Goal: Check status

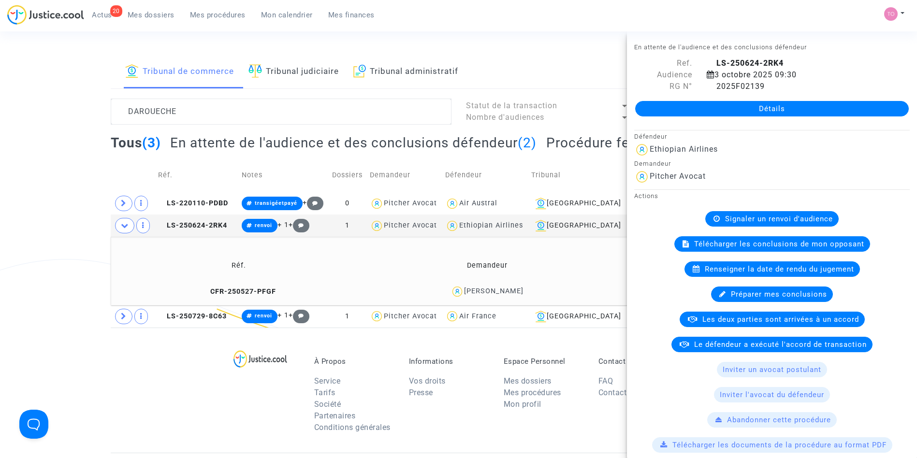
scroll to position [535, 0]
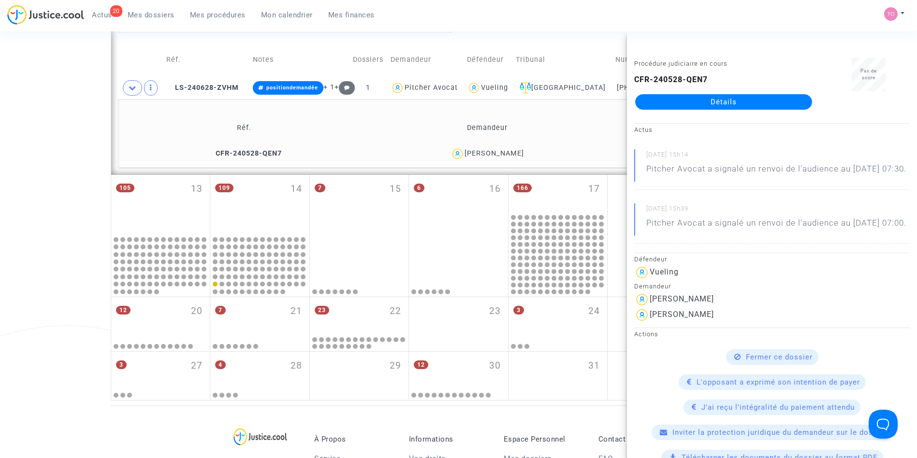
scroll to position [483, 0]
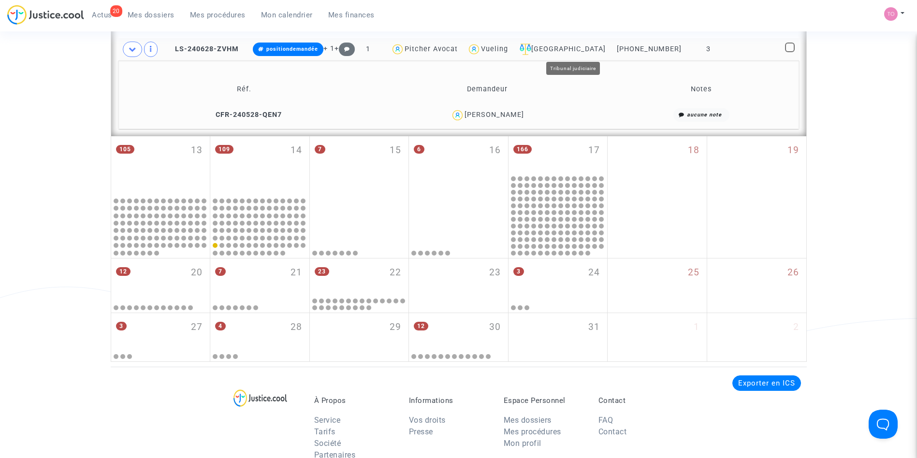
click at [571, 49] on div "[GEOGRAPHIC_DATA]" at bounding box center [562, 50] width 93 height 12
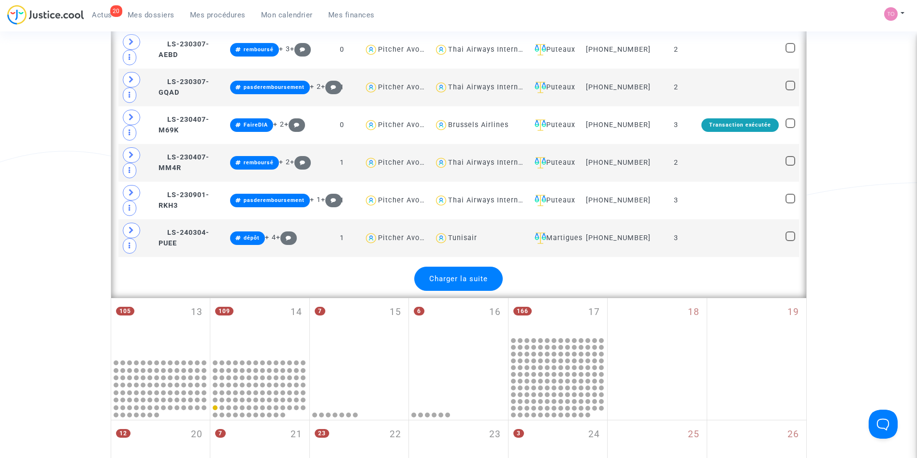
scroll to position [2182, 0]
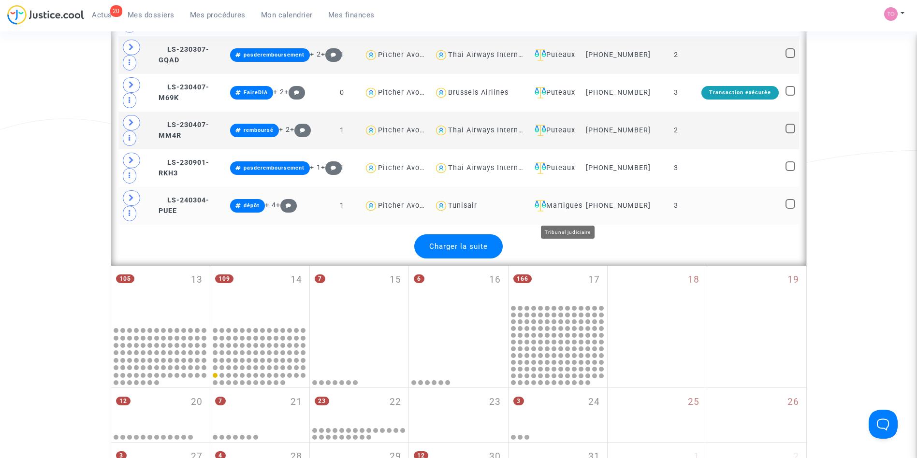
click at [567, 212] on div "Martigues" at bounding box center [555, 206] width 48 height 12
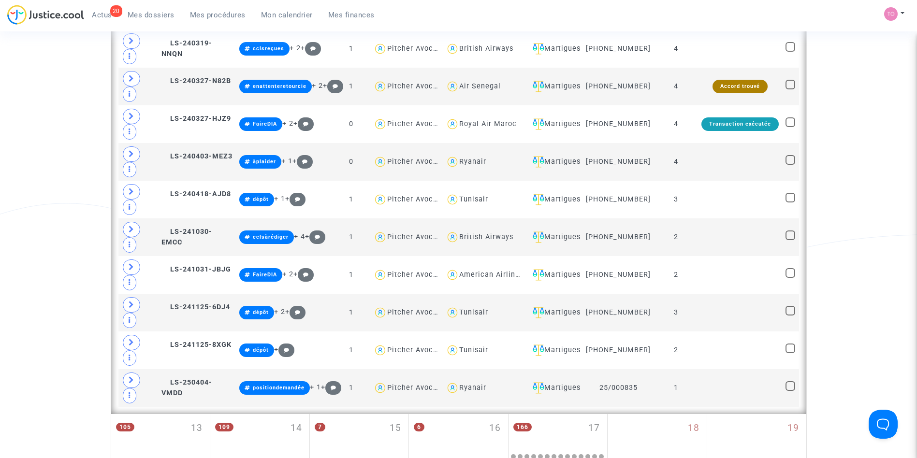
scroll to position [441, 0]
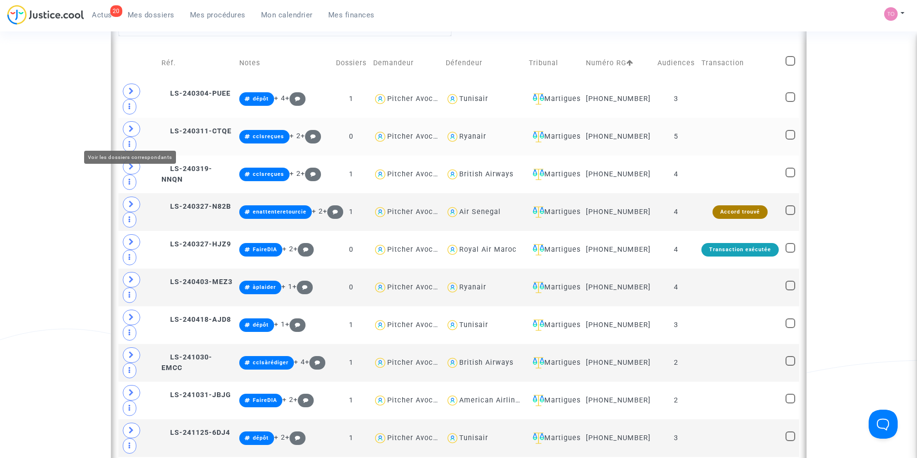
click at [132, 132] on icon at bounding box center [132, 128] width 6 height 7
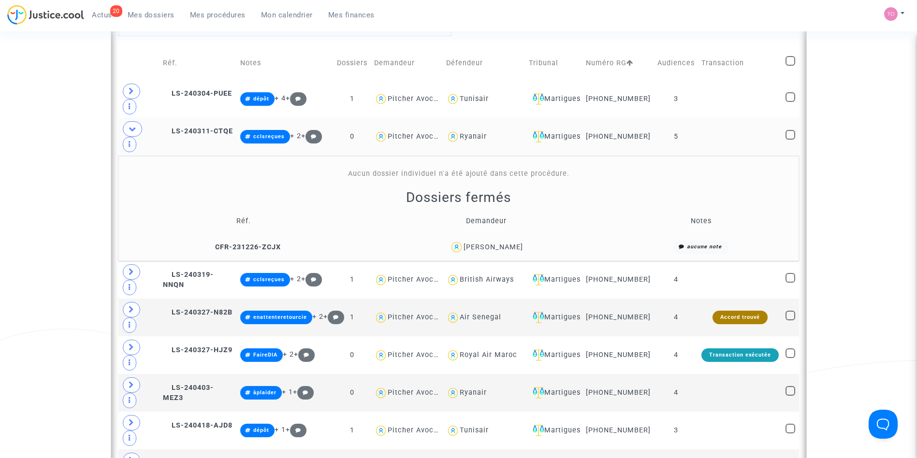
click at [192, 122] on td "LS-240311-CTQE" at bounding box center [198, 137] width 77 height 38
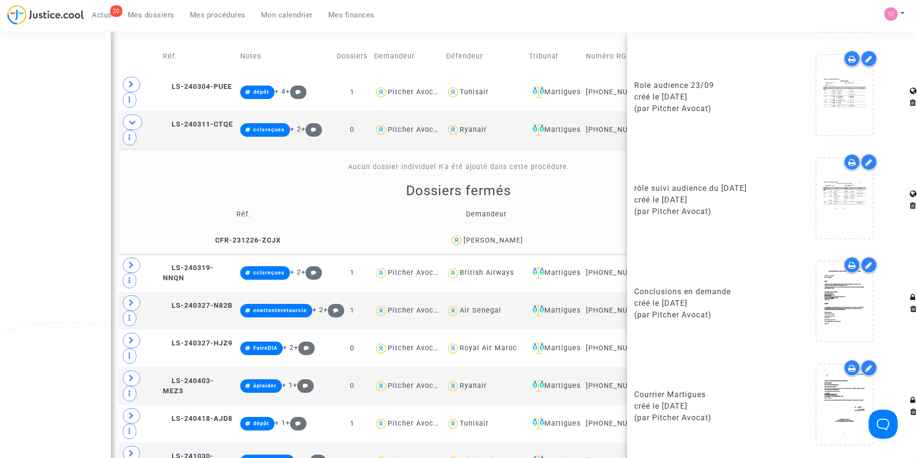
scroll to position [449, 0]
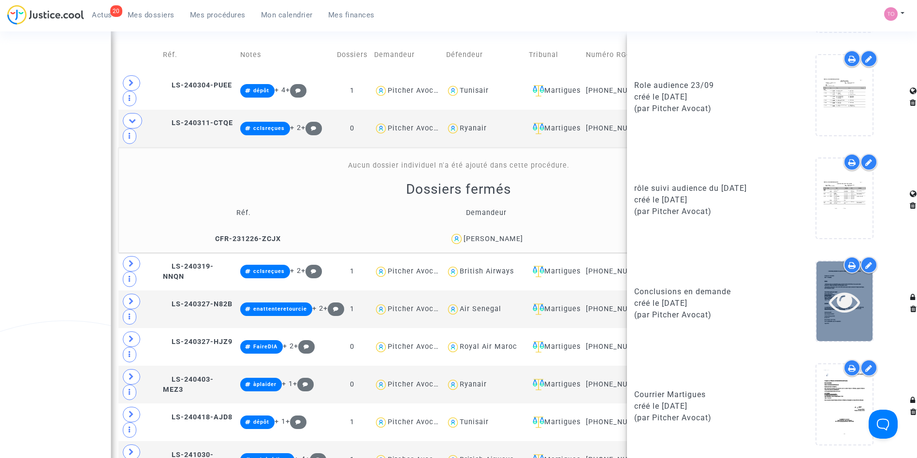
click at [837, 303] on icon at bounding box center [844, 301] width 31 height 31
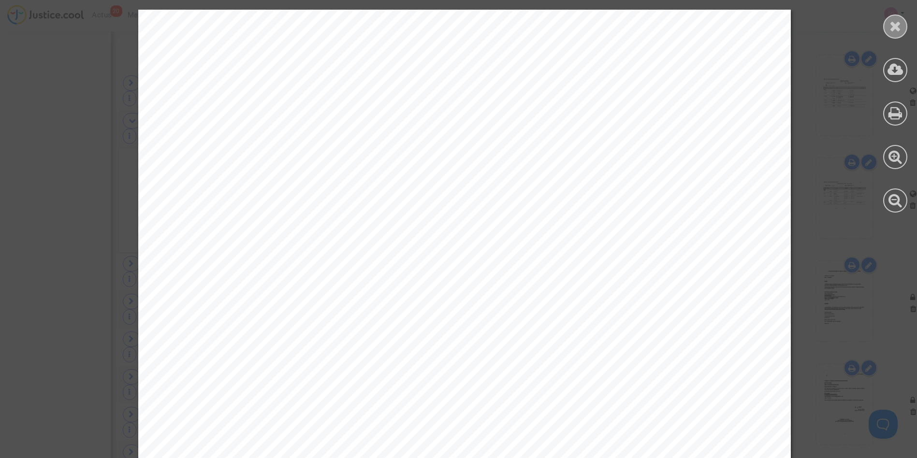
click at [890, 26] on icon at bounding box center [896, 26] width 12 height 15
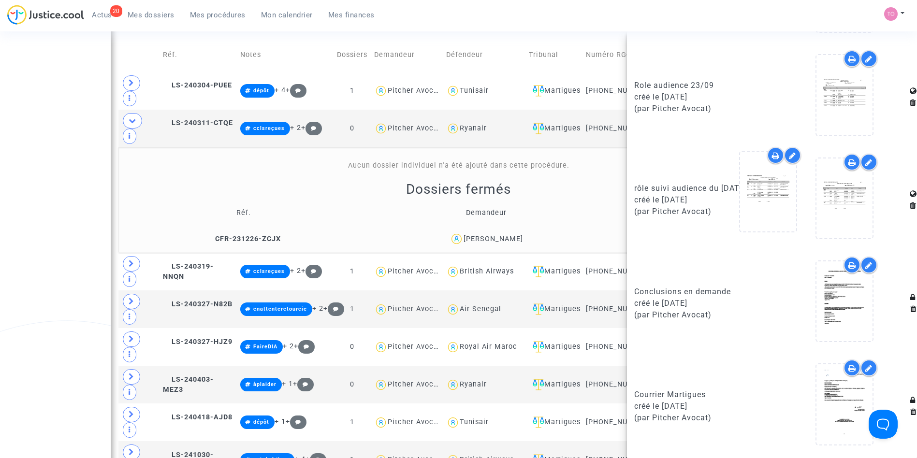
drag, startPoint x: 824, startPoint y: 213, endPoint x: 763, endPoint y: 209, distance: 61.1
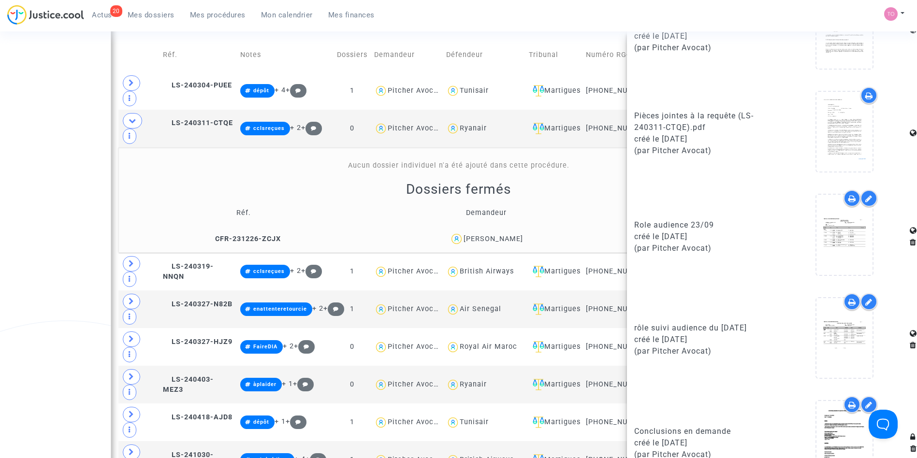
scroll to position [702, 0]
click at [107, 237] on div "Date de clôture d'instruction Date de conciliation Date d'audience Date de juge…" at bounding box center [458, 235] width 917 height 1256
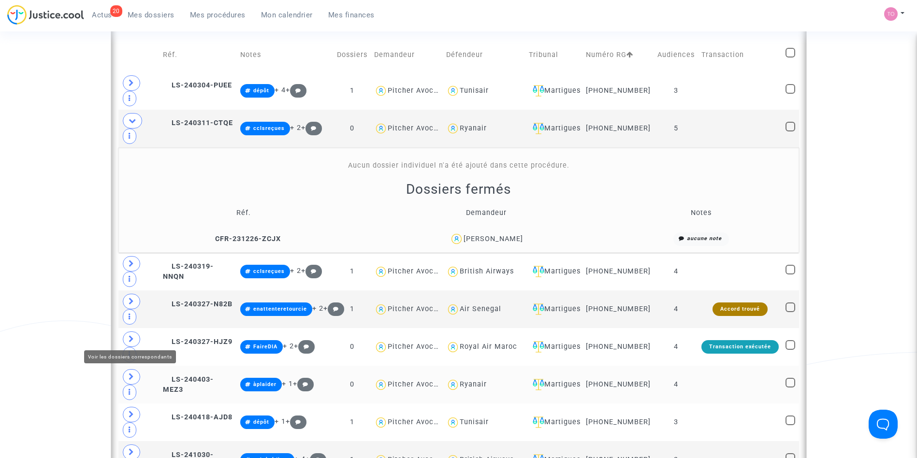
click at [124, 369] on span at bounding box center [131, 376] width 17 height 15
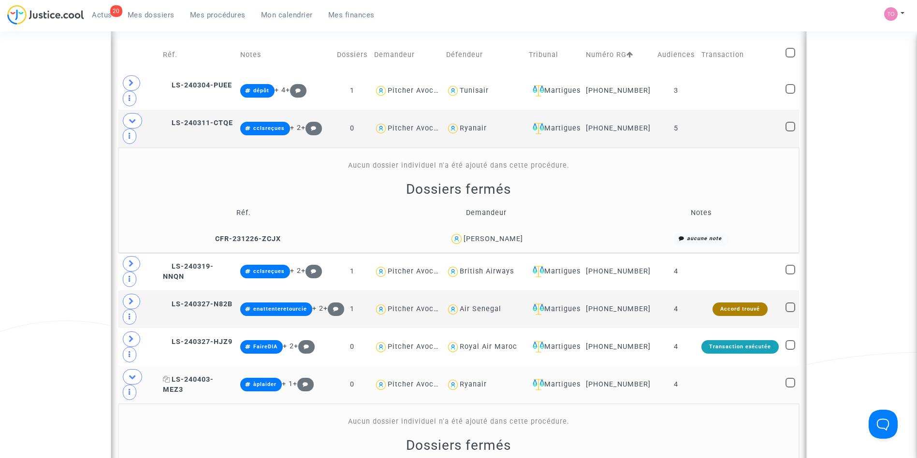
click at [210, 376] on span "LS-240403-MEZ3" at bounding box center [188, 385] width 51 height 19
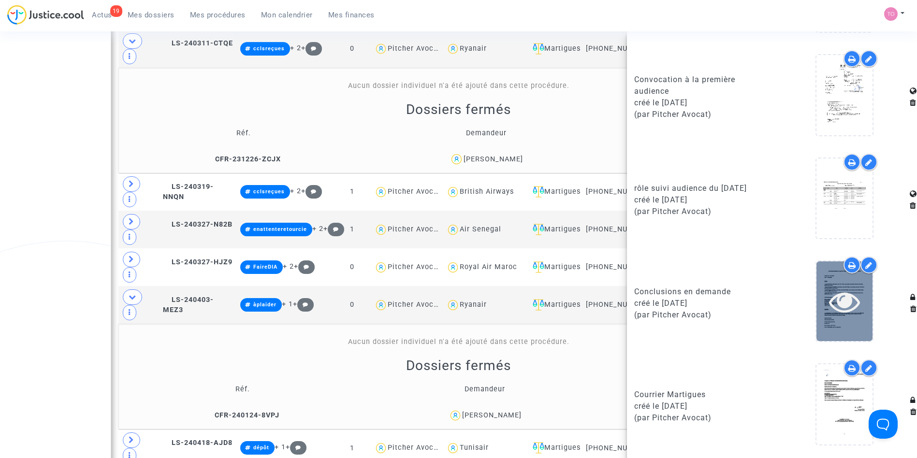
scroll to position [529, 0]
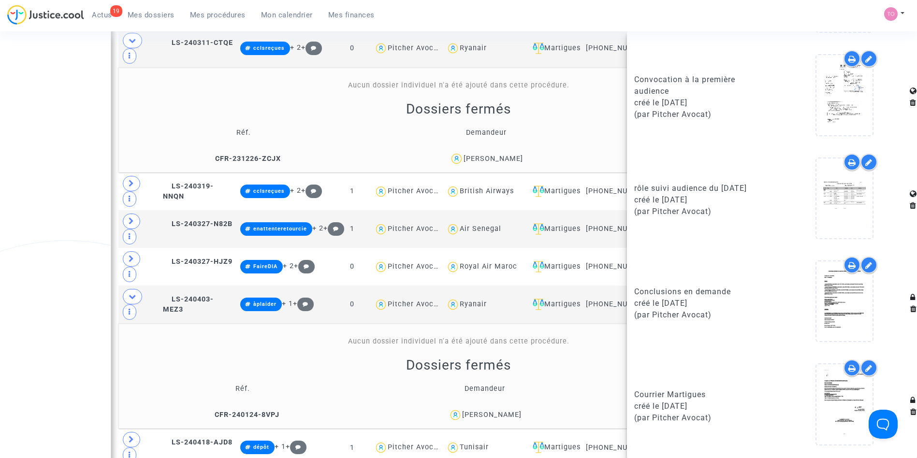
click at [0, 313] on div "Date de clôture d'instruction Date de conciliation Date d'audience Date de juge…" at bounding box center [458, 208] width 917 height 1362
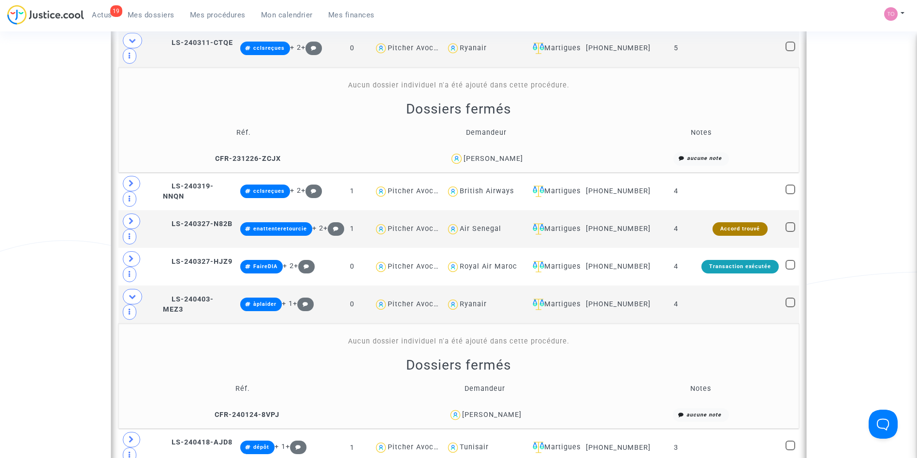
click at [496, 411] on div "[PERSON_NAME]" at bounding box center [491, 415] width 59 height 8
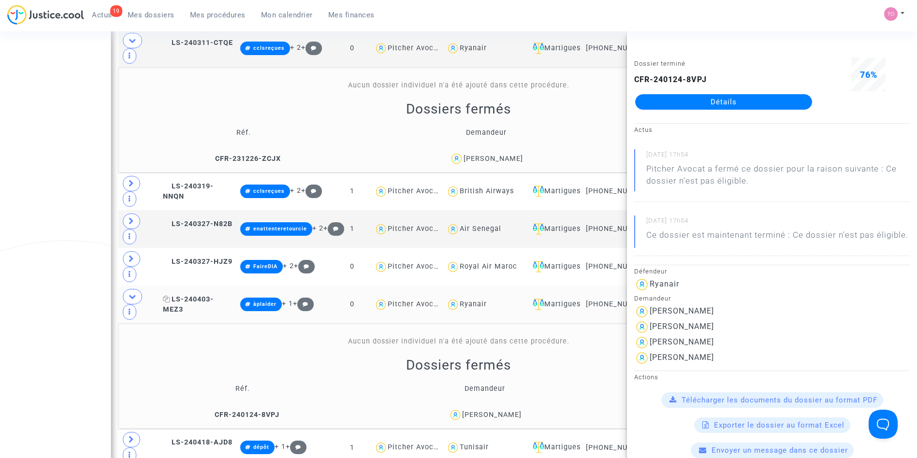
click at [178, 295] on span "LS-240403-MEZ3" at bounding box center [188, 304] width 51 height 19
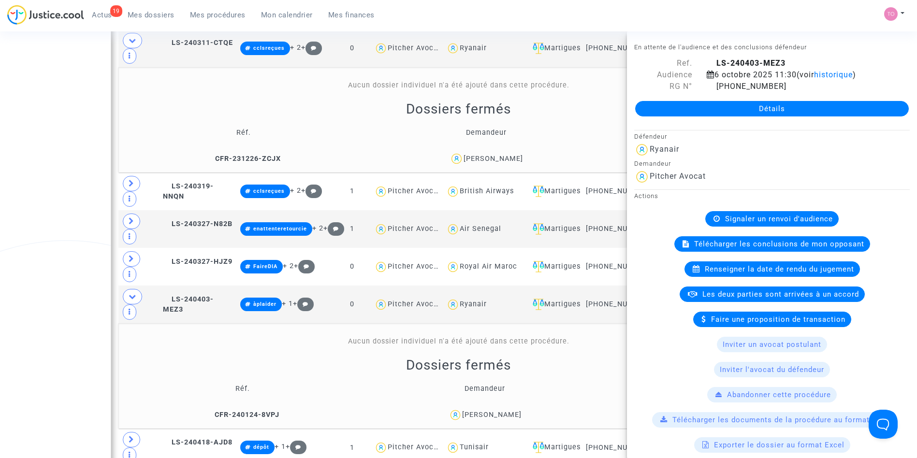
click at [41, 265] on div "Date de clôture d'instruction Date de conciliation Date d'audience Date de juge…" at bounding box center [458, 208] width 917 height 1362
